Goal: Contribute content: Add original content to the website for others to see

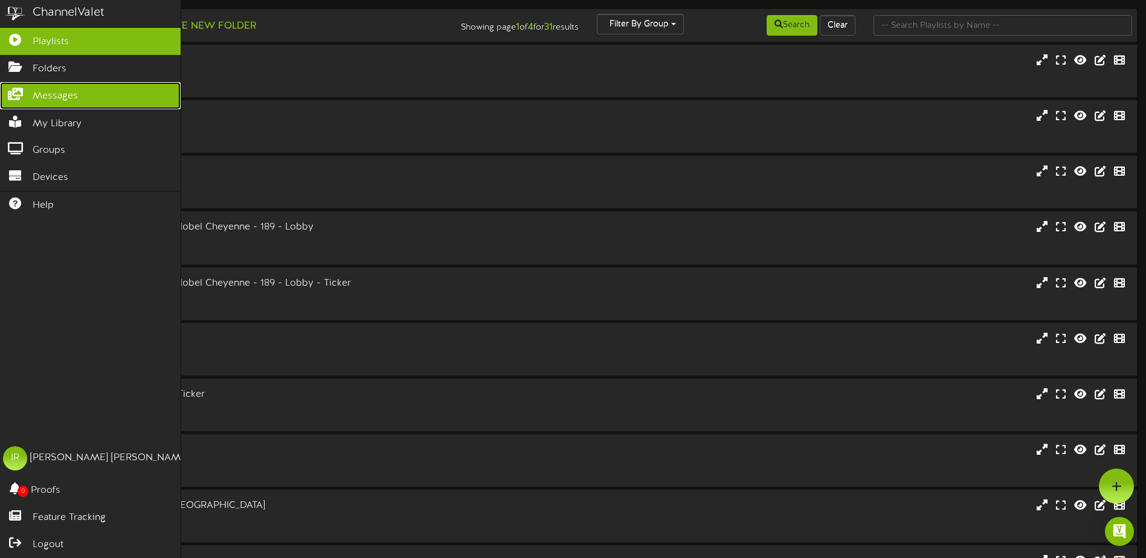
click at [21, 91] on icon at bounding box center [15, 92] width 30 height 9
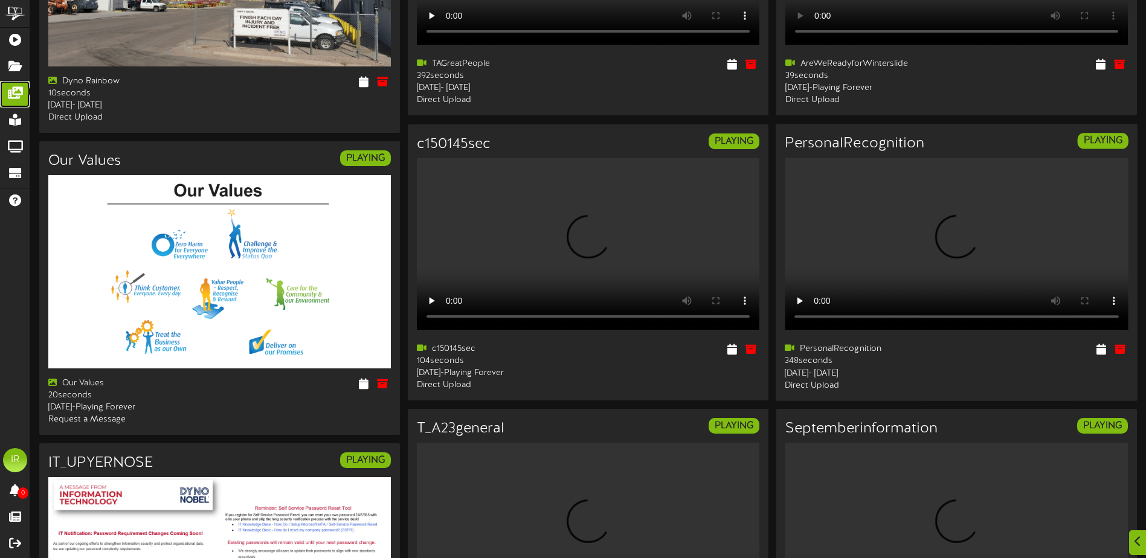
scroll to position [242, 0]
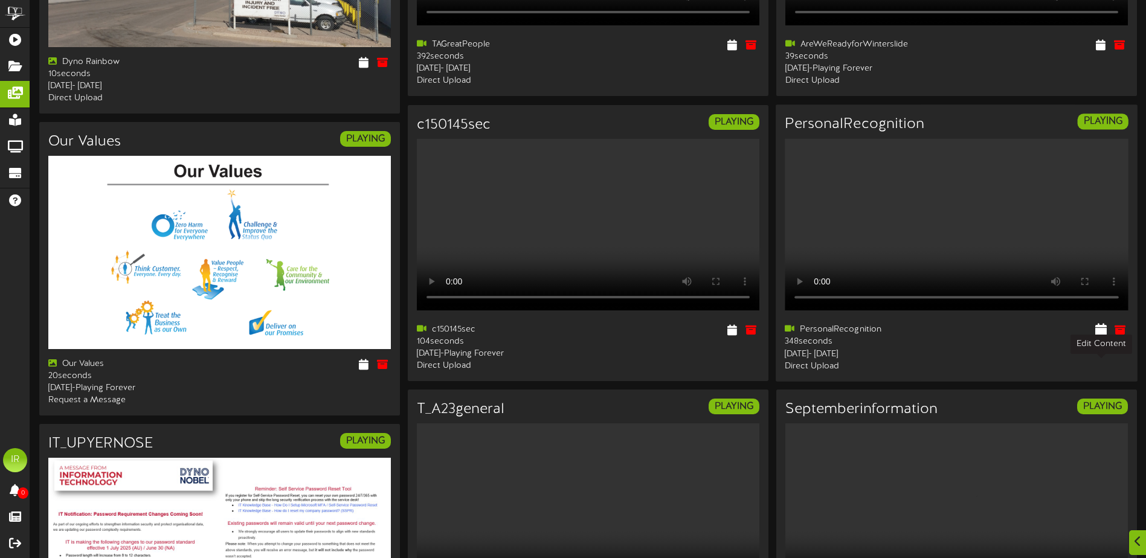
click at [1106, 336] on icon at bounding box center [1100, 329] width 11 height 13
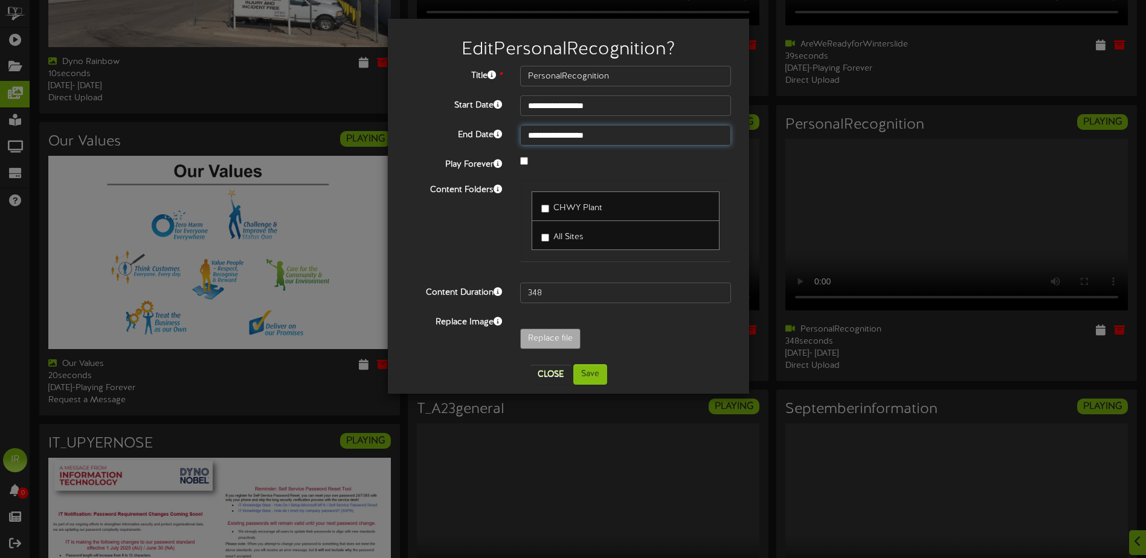
click at [599, 140] on input "**********" at bounding box center [625, 135] width 211 height 21
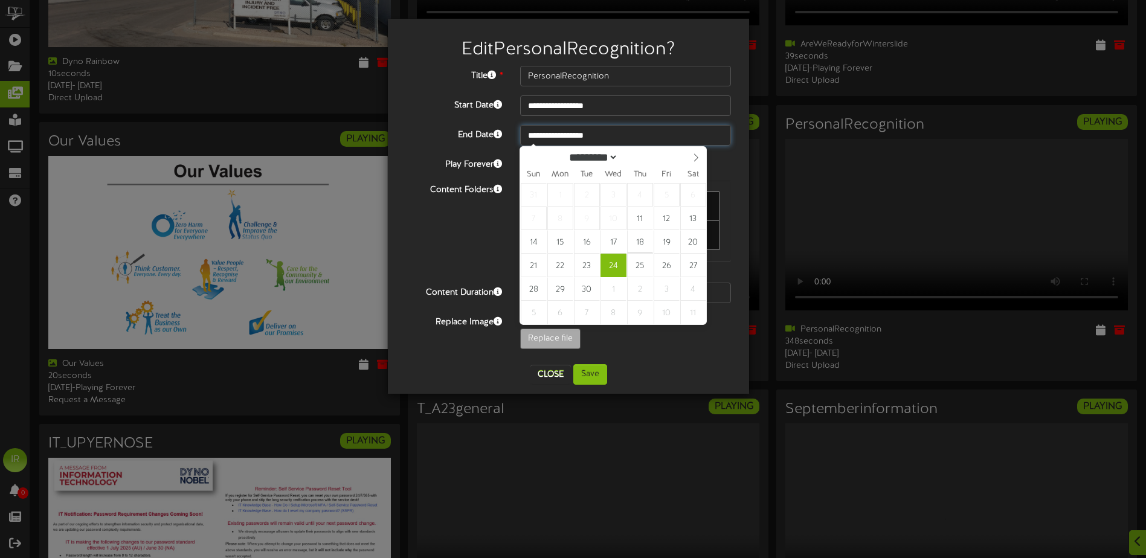
type input "**********"
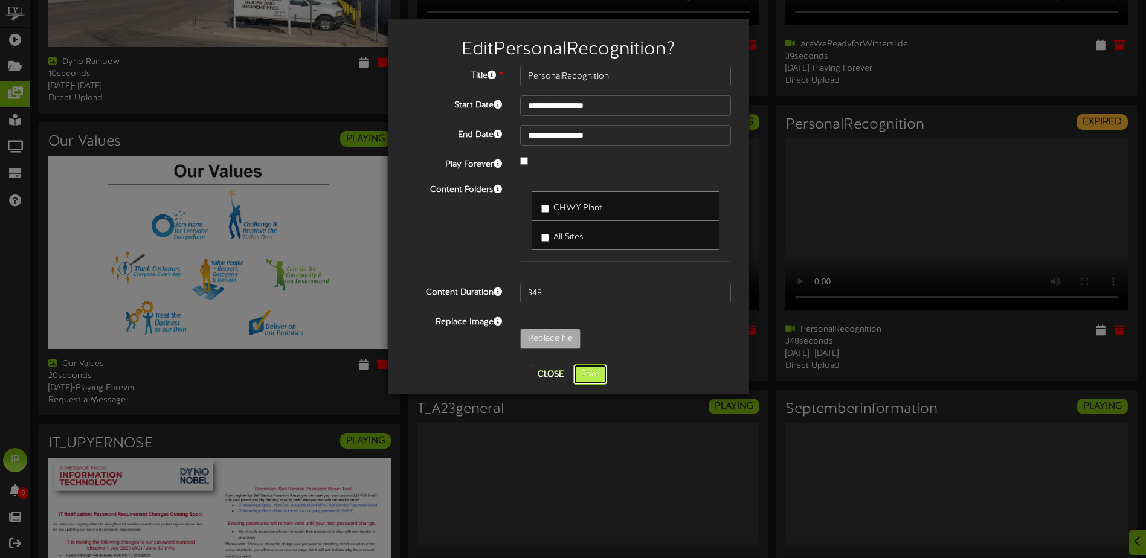
click at [593, 371] on button "Save" at bounding box center [590, 374] width 34 height 21
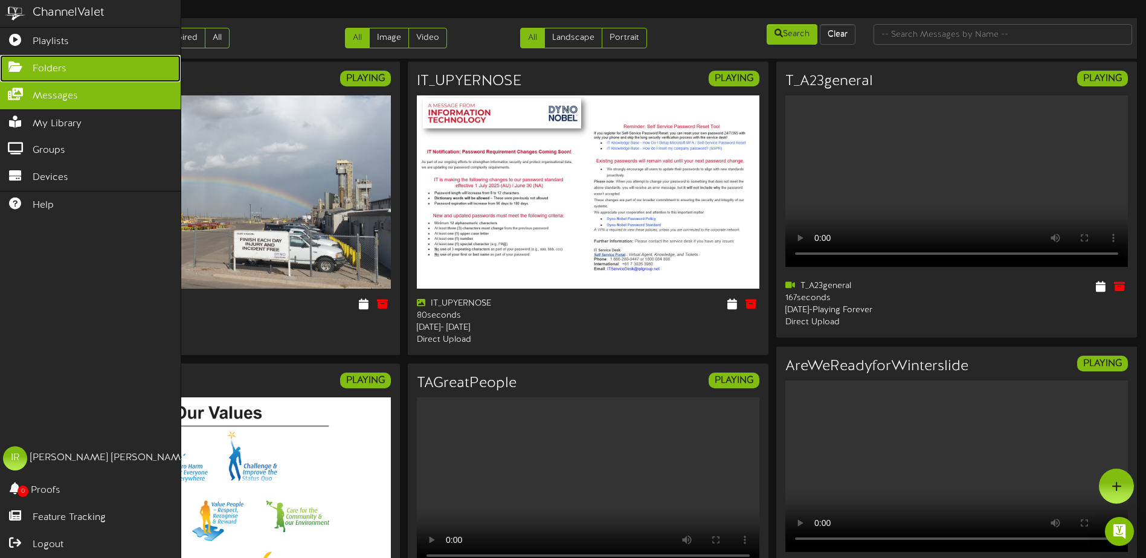
click at [40, 62] on span "Folders" at bounding box center [50, 69] width 34 height 14
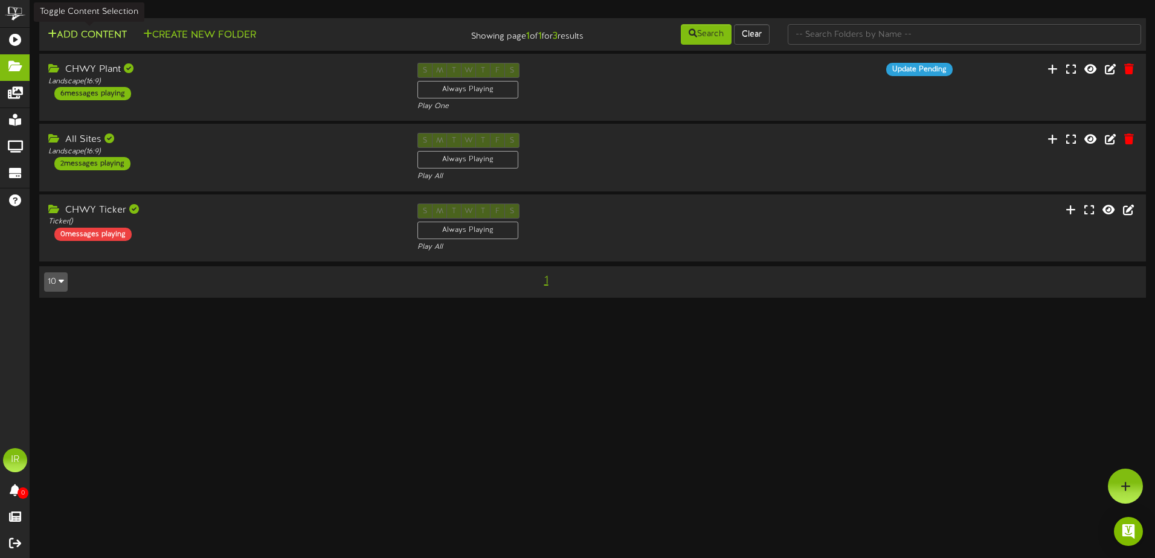
click at [58, 31] on button "Add Content" at bounding box center [87, 35] width 86 height 15
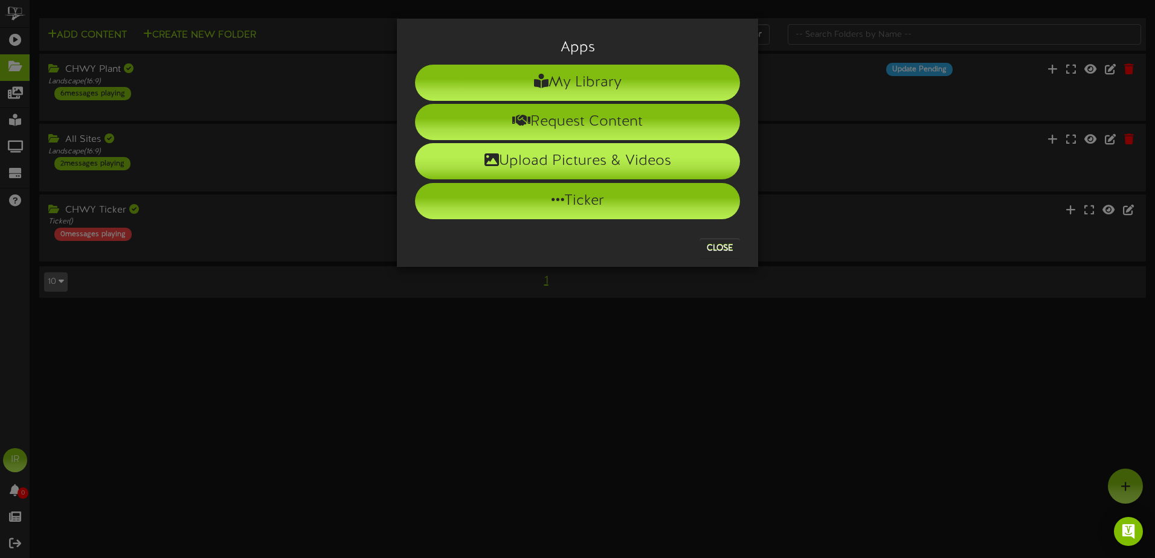
click at [567, 158] on li "Upload Pictures & Videos" at bounding box center [577, 161] width 325 height 36
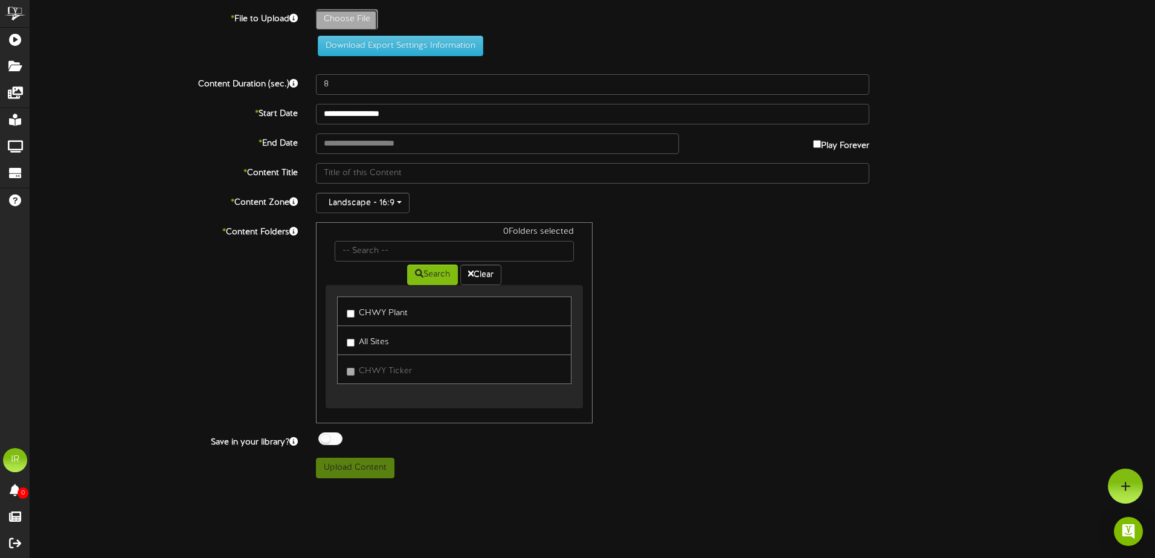
type input "**********"
type input "PersonalRecognition"
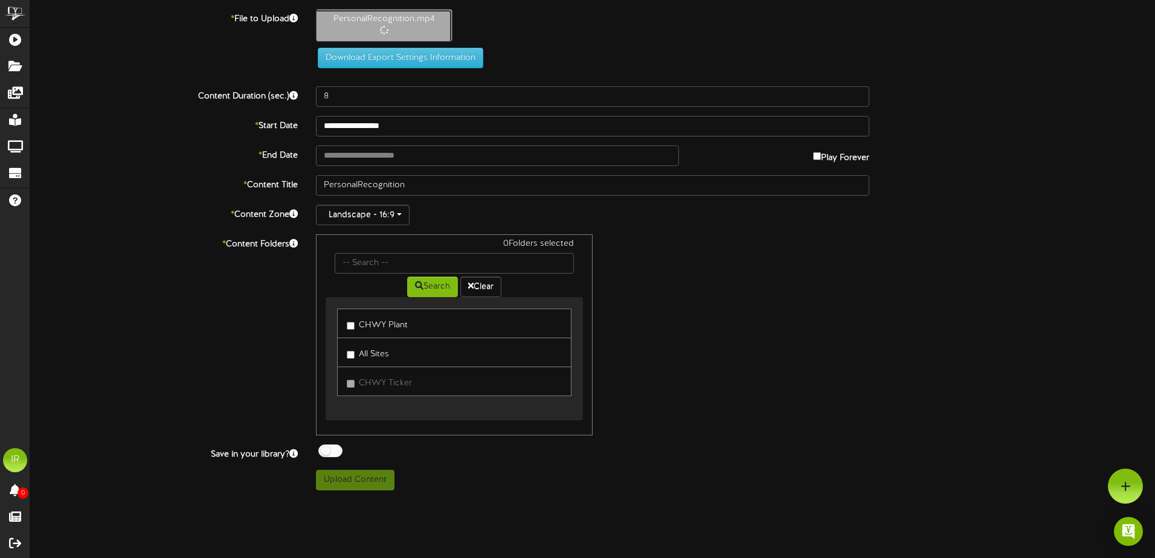
type input "372"
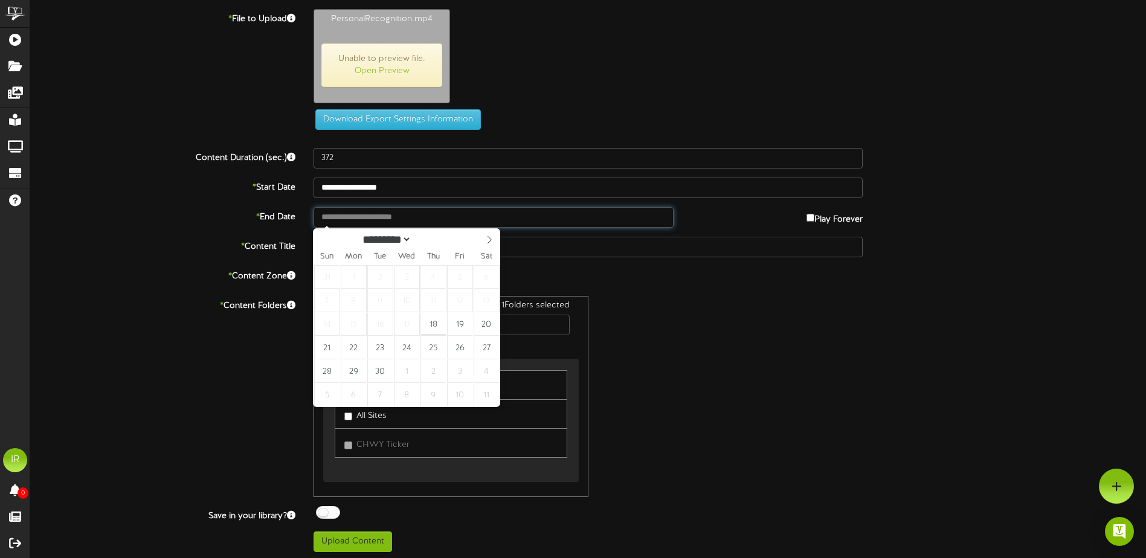
click at [408, 214] on input "text" at bounding box center [493, 217] width 360 height 21
type input "**********"
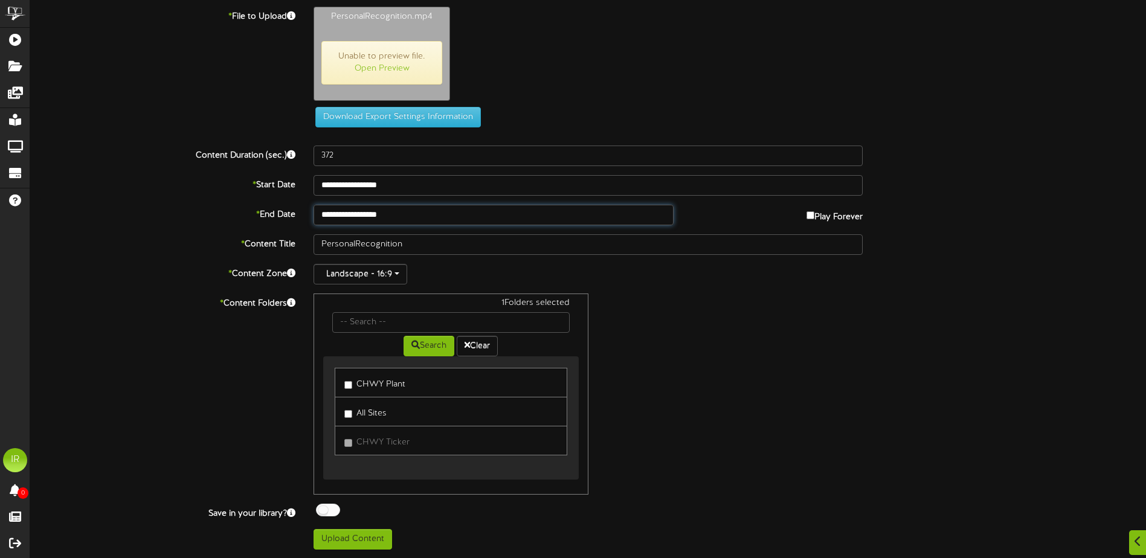
scroll to position [3, 0]
click at [363, 541] on button "Upload Content" at bounding box center [352, 539] width 79 height 21
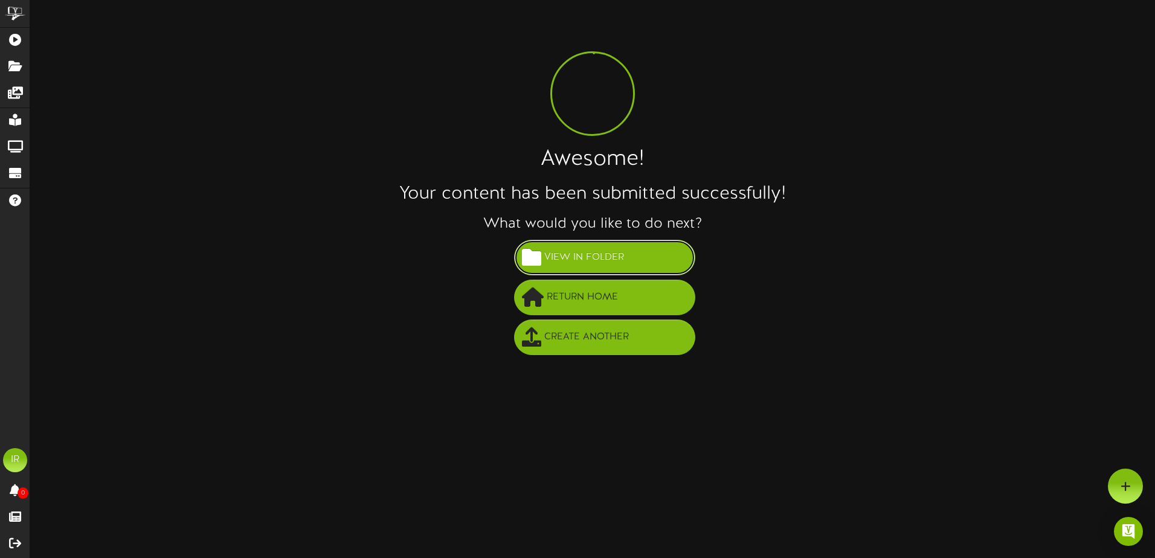
click at [567, 252] on span "View in Folder" at bounding box center [584, 258] width 86 height 20
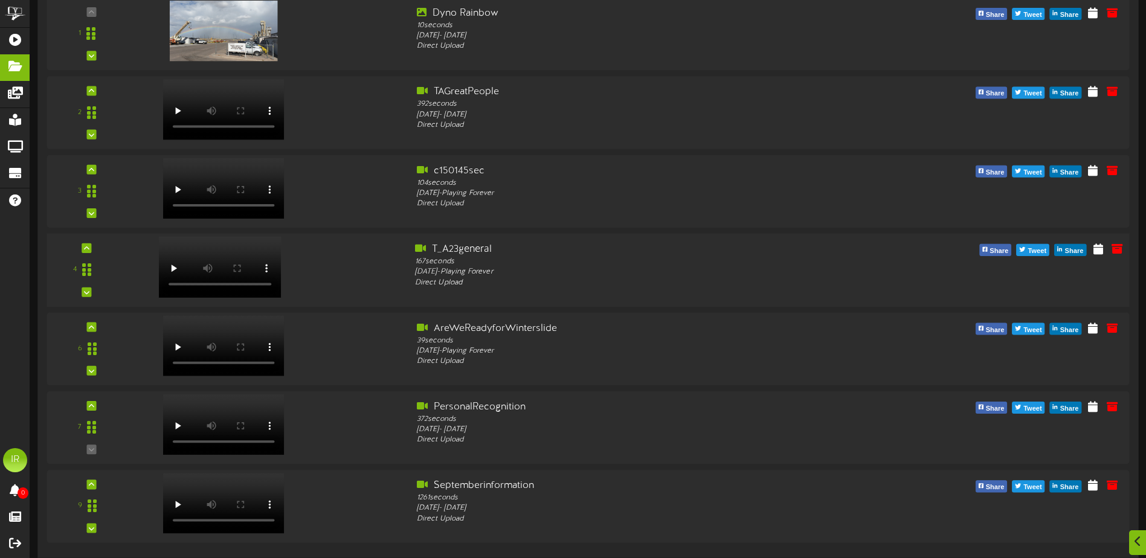
scroll to position [191, 0]
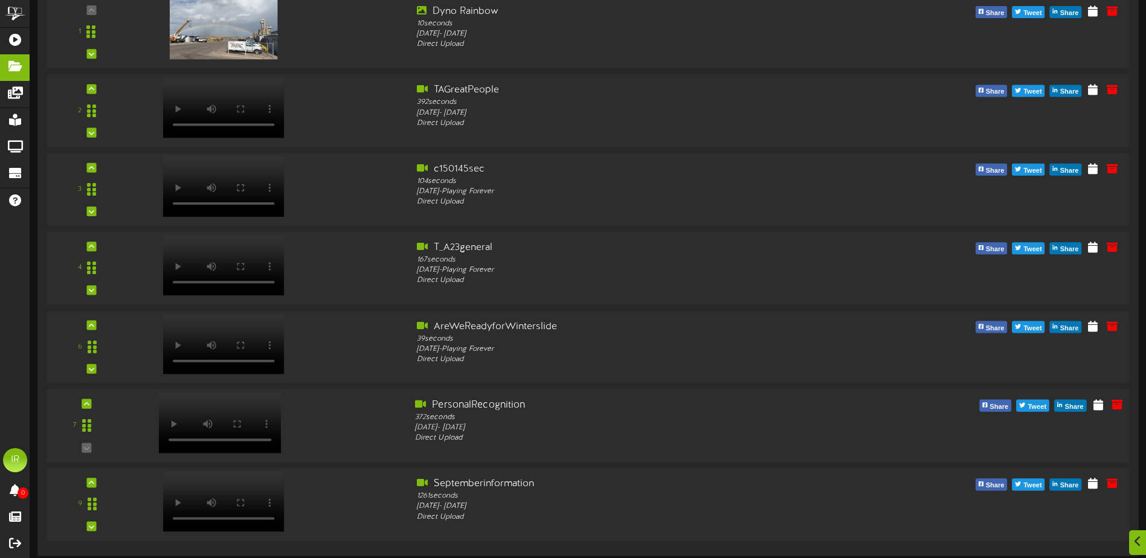
click at [187, 423] on div at bounding box center [219, 410] width 141 height 61
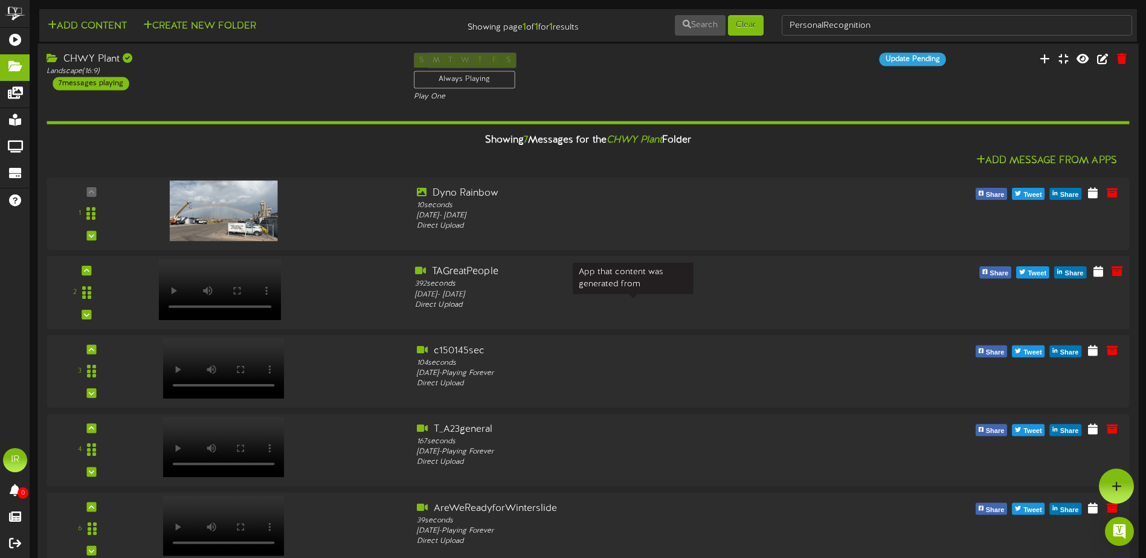
scroll to position [0, 0]
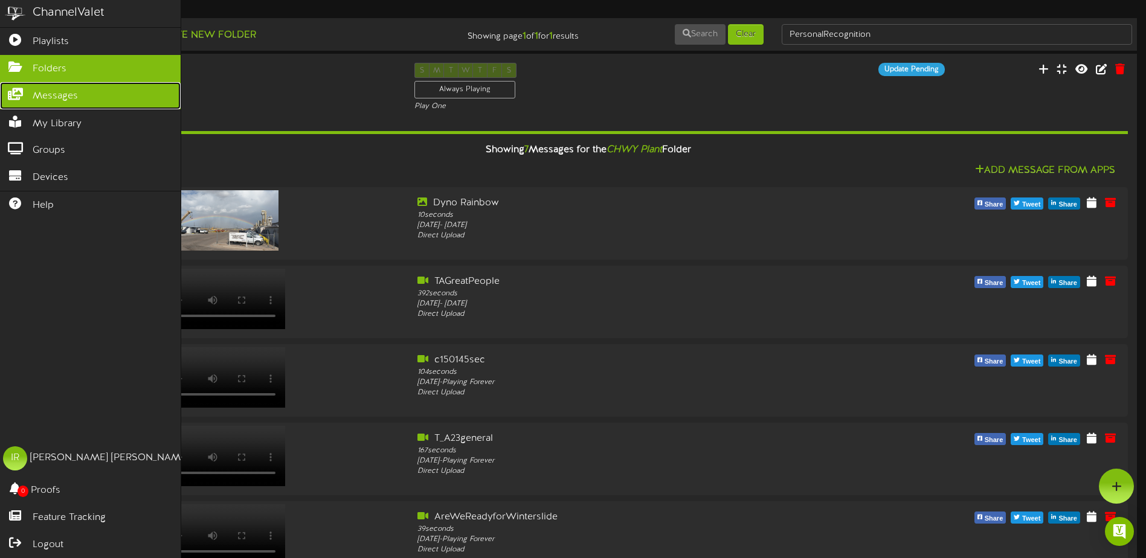
click at [71, 94] on span "Messages" at bounding box center [55, 96] width 45 height 14
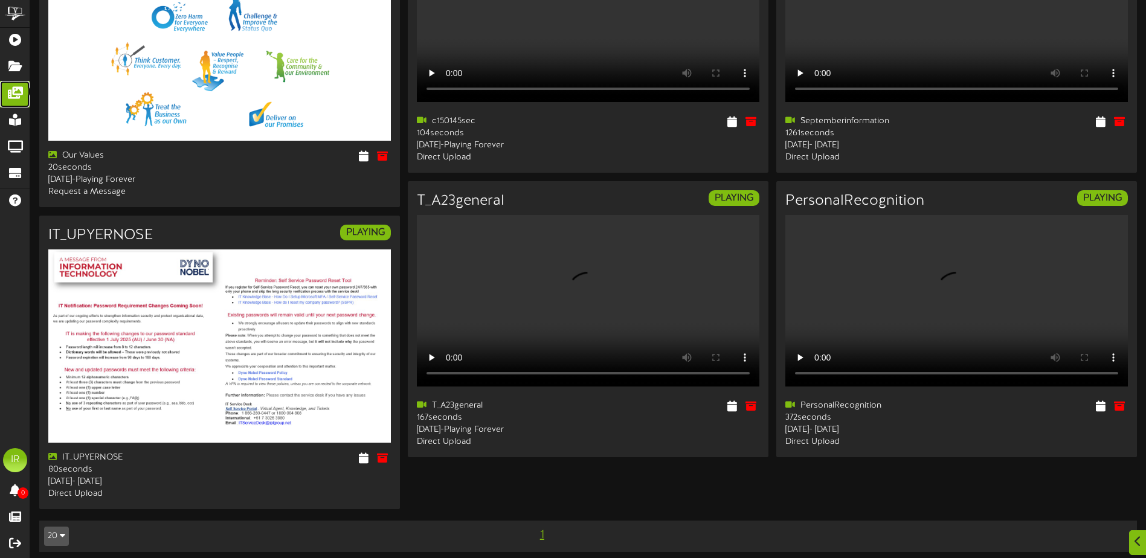
scroll to position [475, 0]
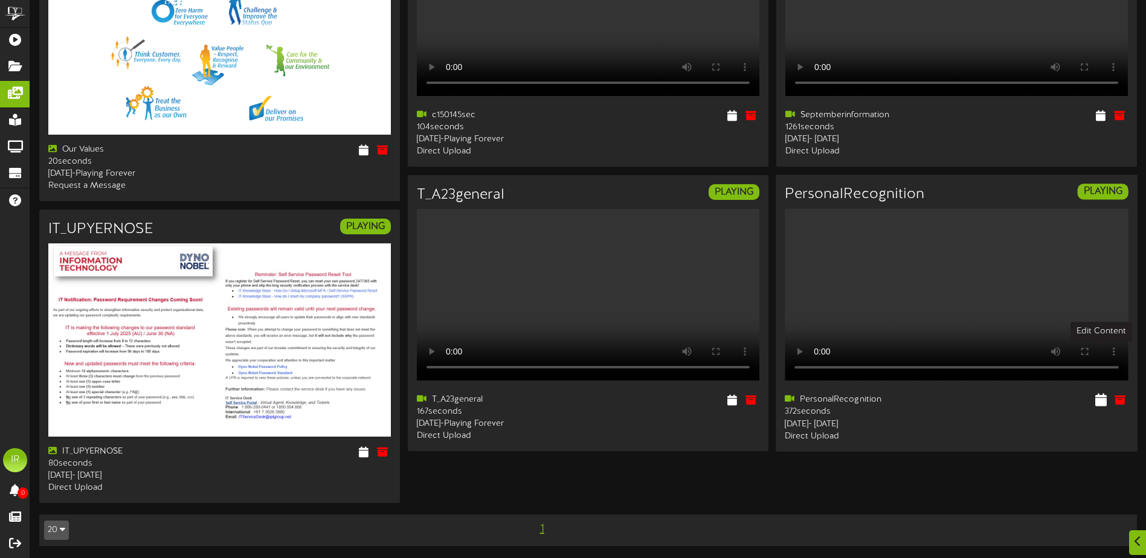
click at [1096, 393] on icon at bounding box center [1100, 399] width 11 height 13
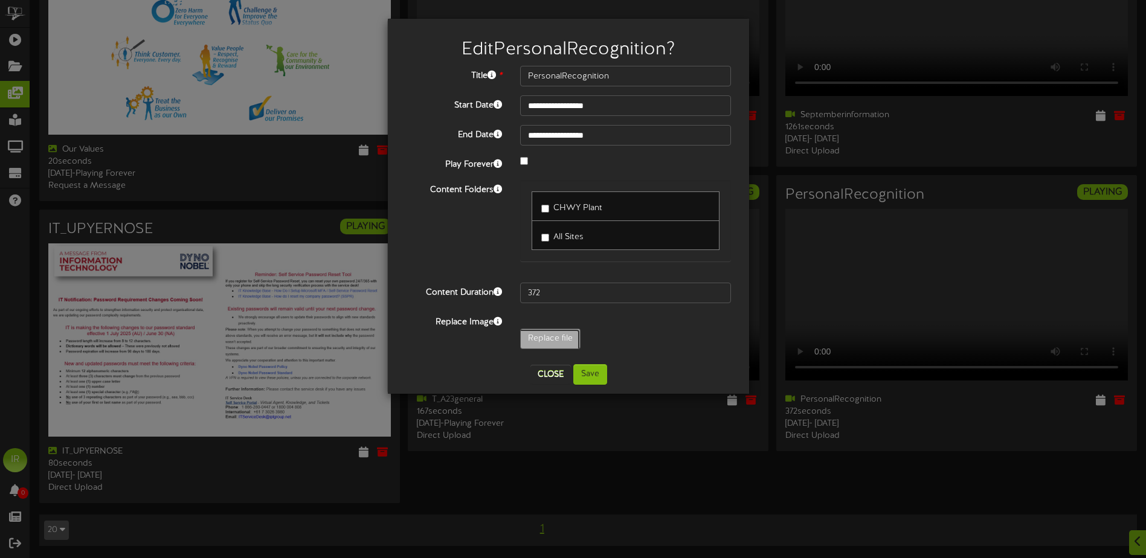
type input "**********"
click at [588, 375] on button "Save" at bounding box center [590, 374] width 34 height 21
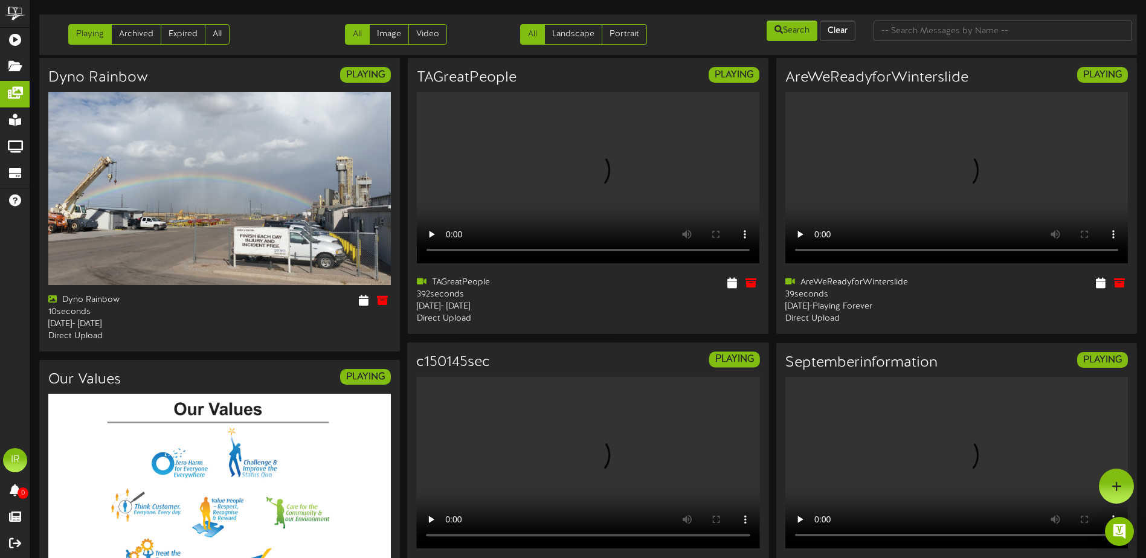
scroll to position [0, 0]
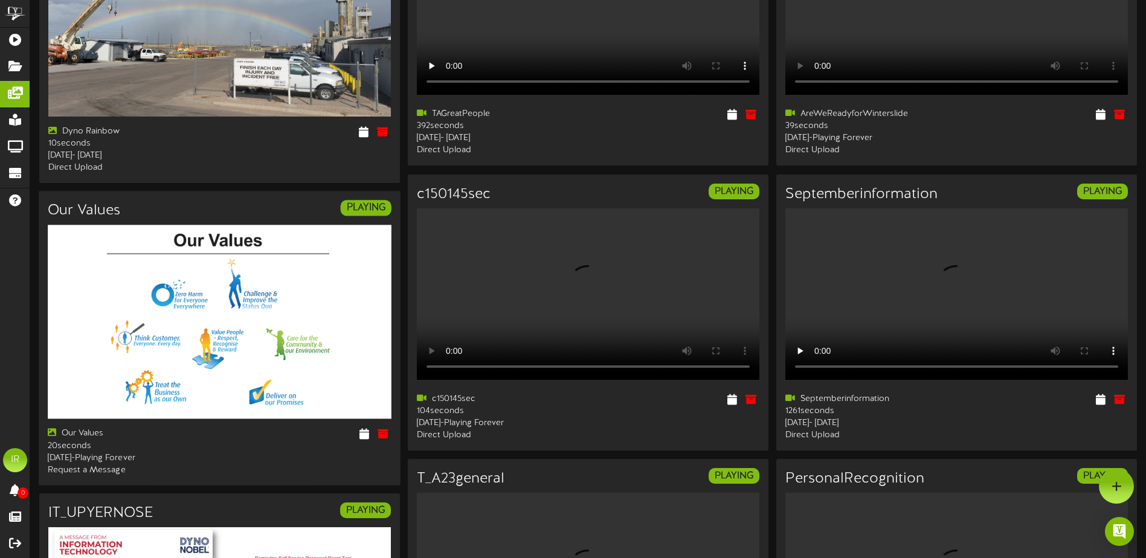
scroll to position [171, 0]
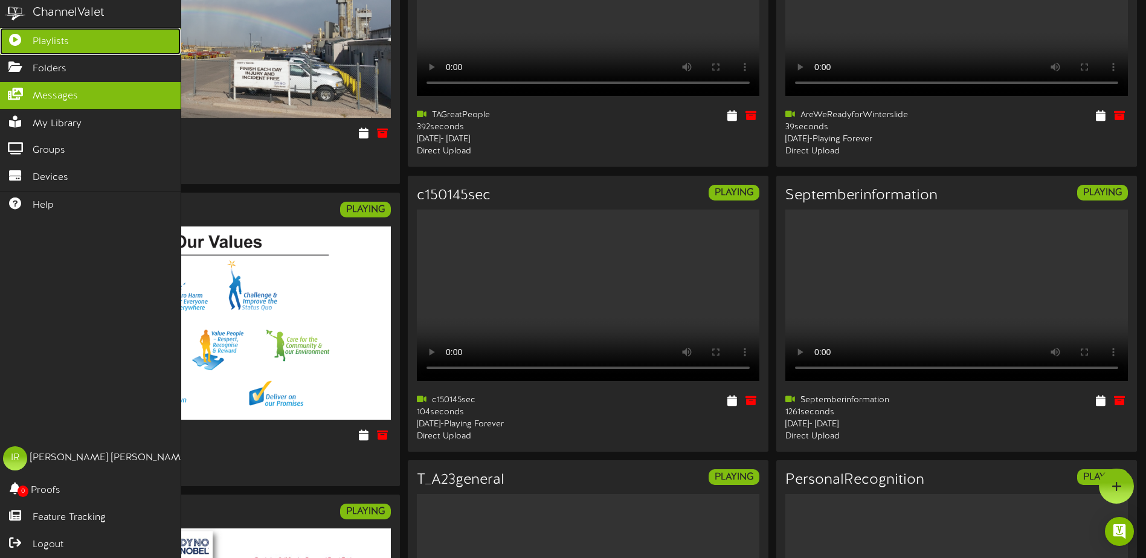
click at [89, 40] on link "Playlists" at bounding box center [90, 41] width 181 height 27
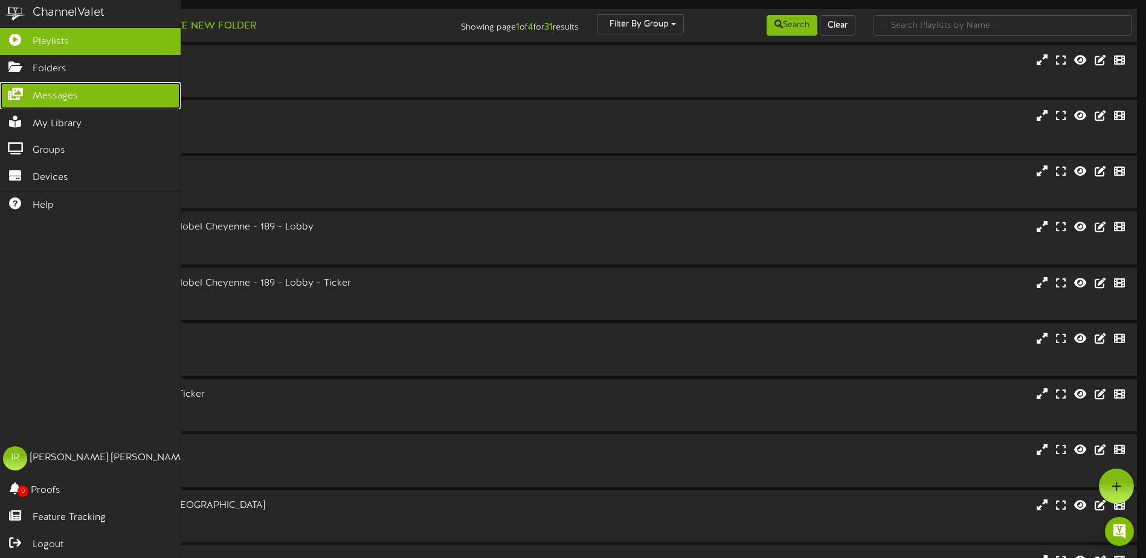
click at [27, 96] on link "Messages" at bounding box center [90, 95] width 181 height 27
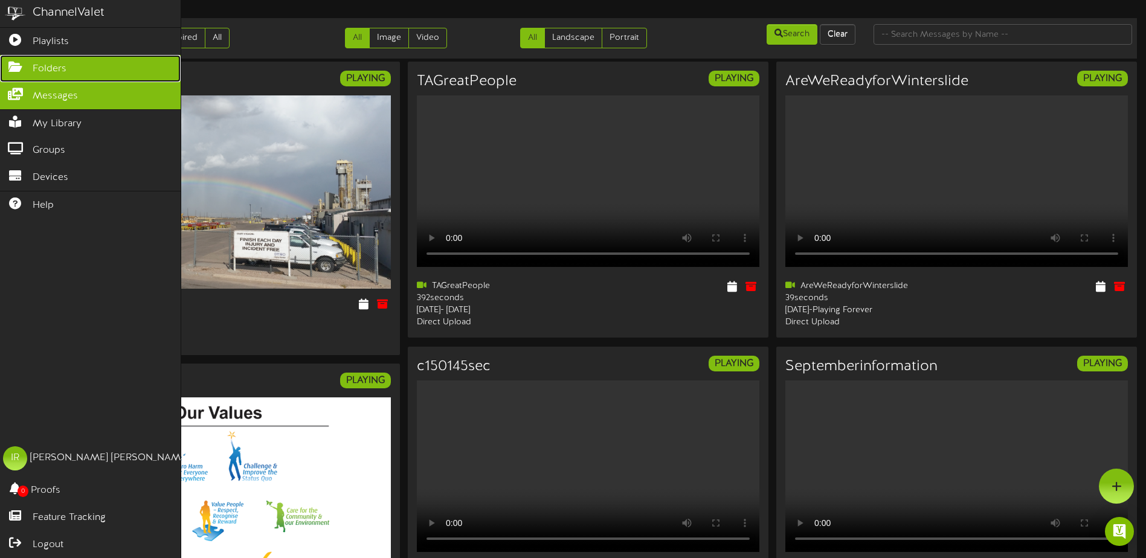
click at [60, 65] on span "Folders" at bounding box center [50, 69] width 34 height 14
